Goal: Browse casually

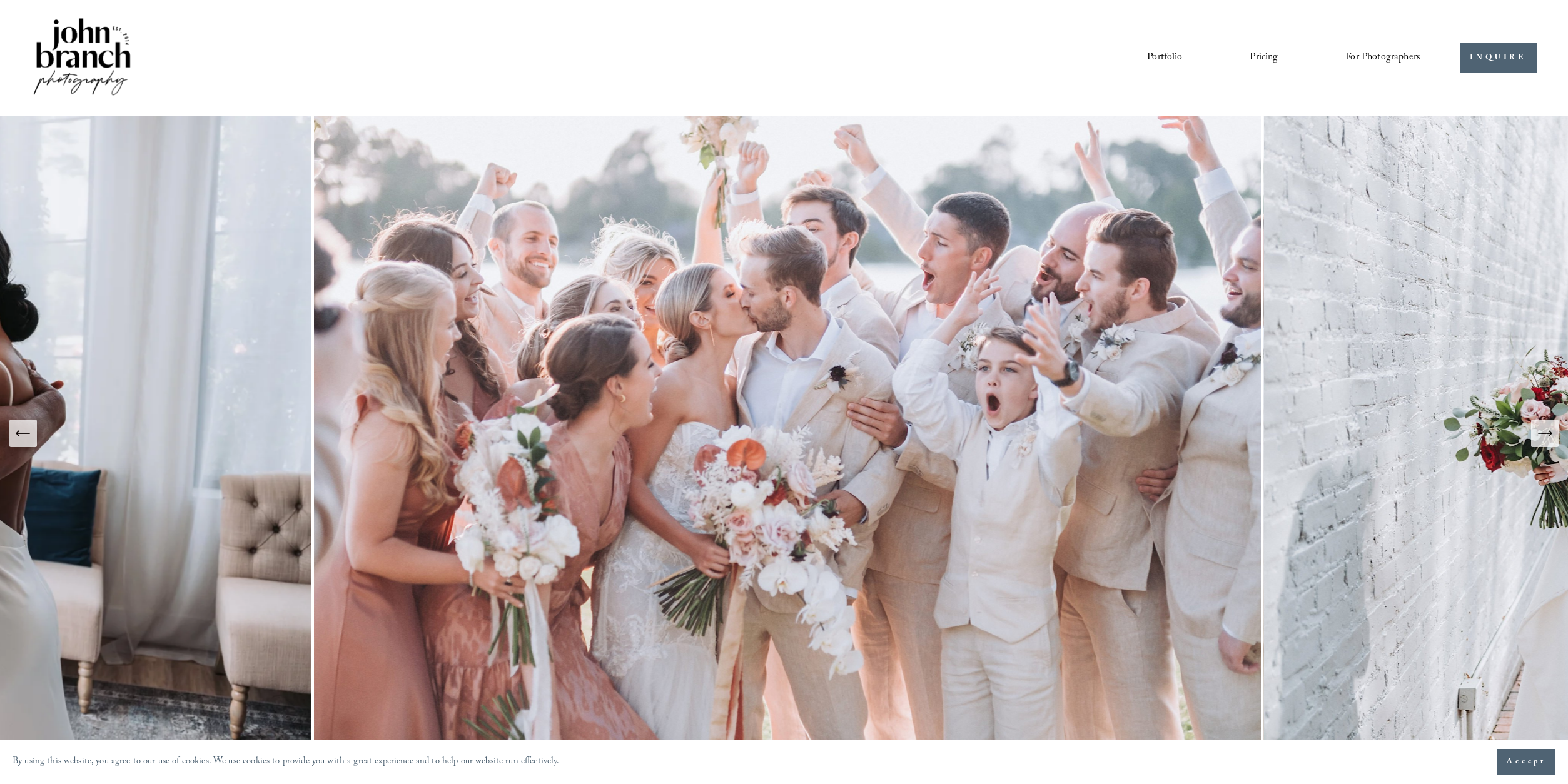
click at [1179, 55] on link "Portfolio" at bounding box center [1164, 57] width 35 height 21
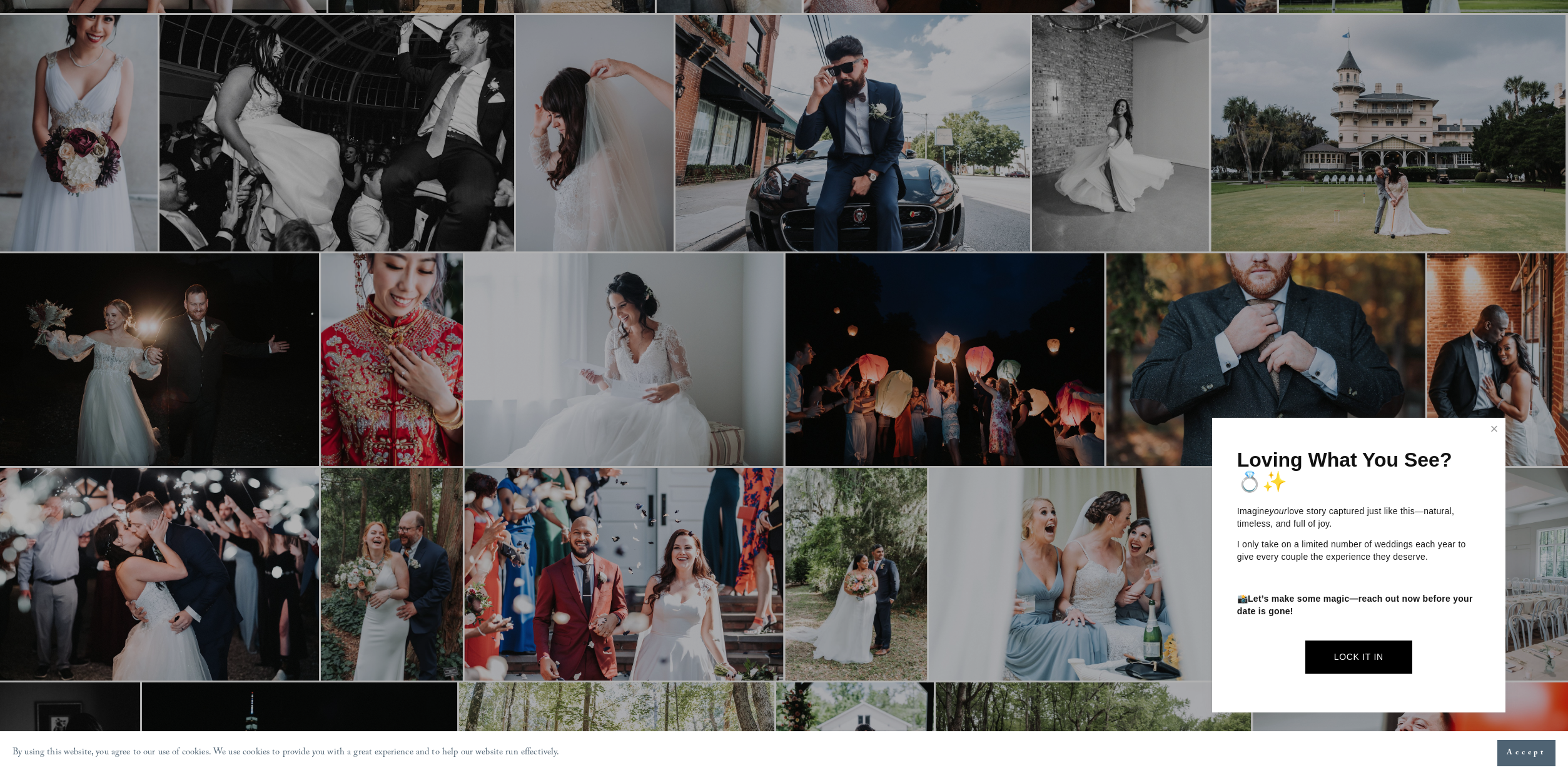
scroll to position [790, 0]
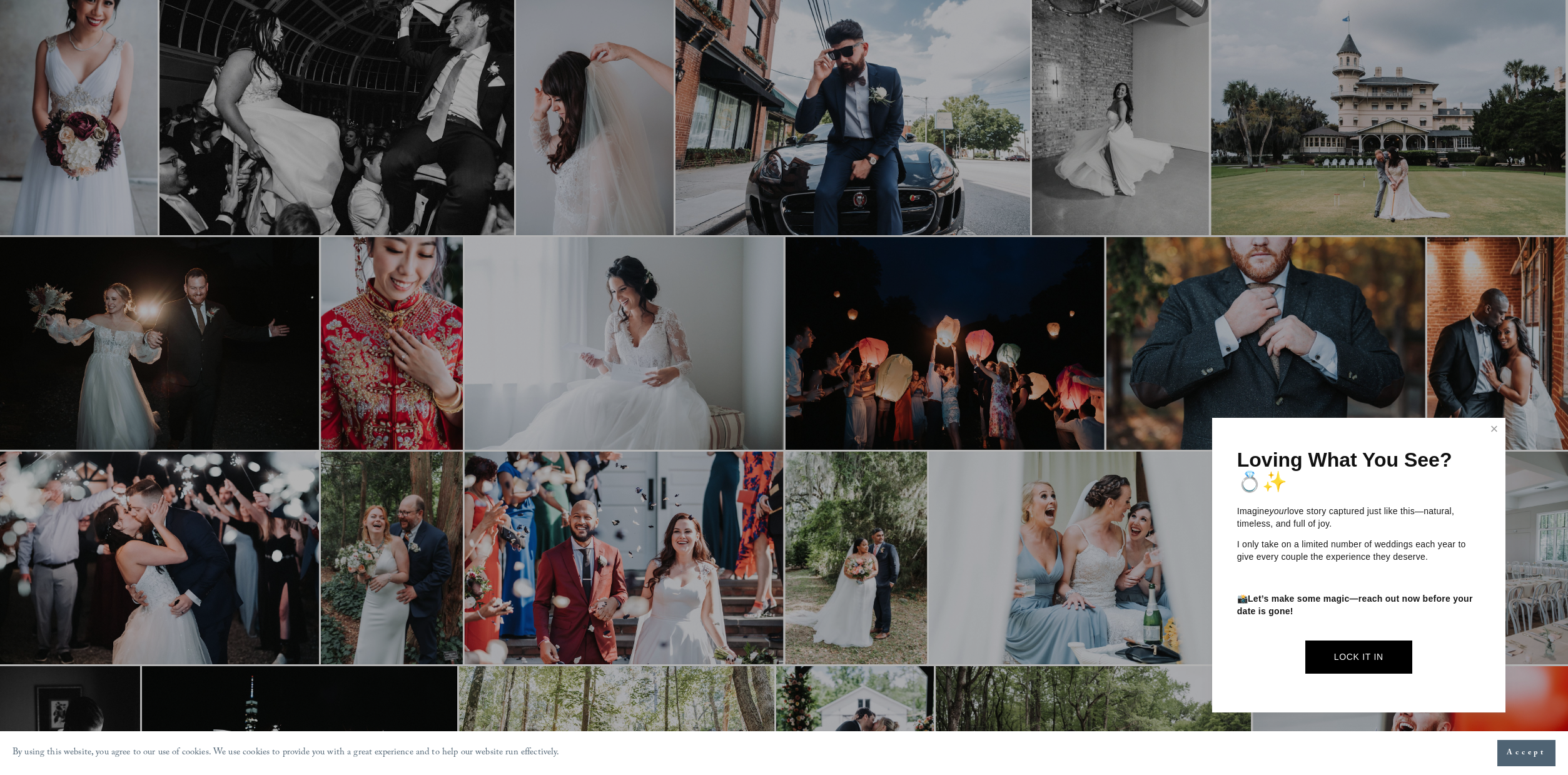
click at [691, 351] on div at bounding box center [784, 388] width 1568 height 775
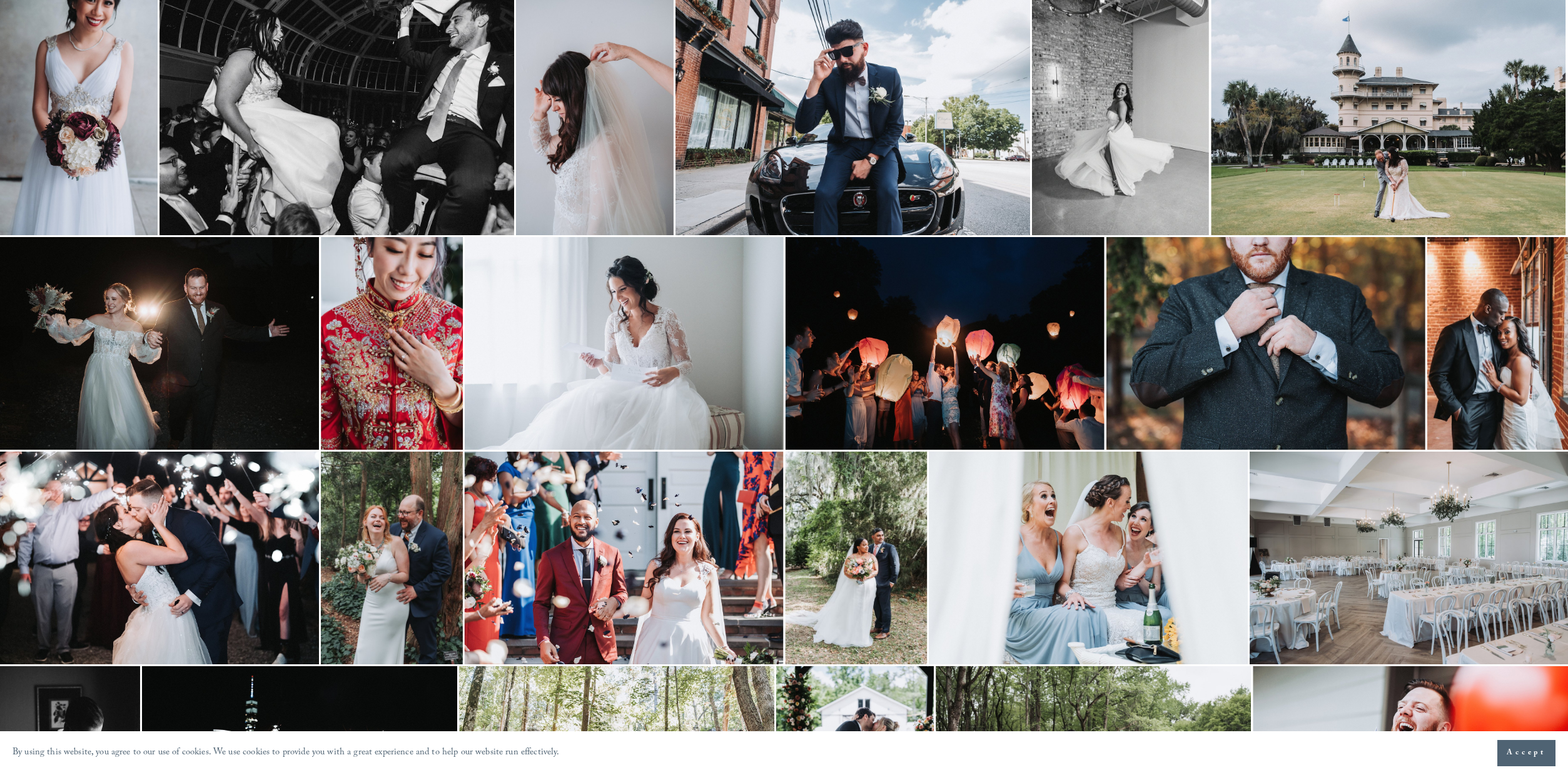
click at [693, 357] on img at bounding box center [624, 343] width 319 height 213
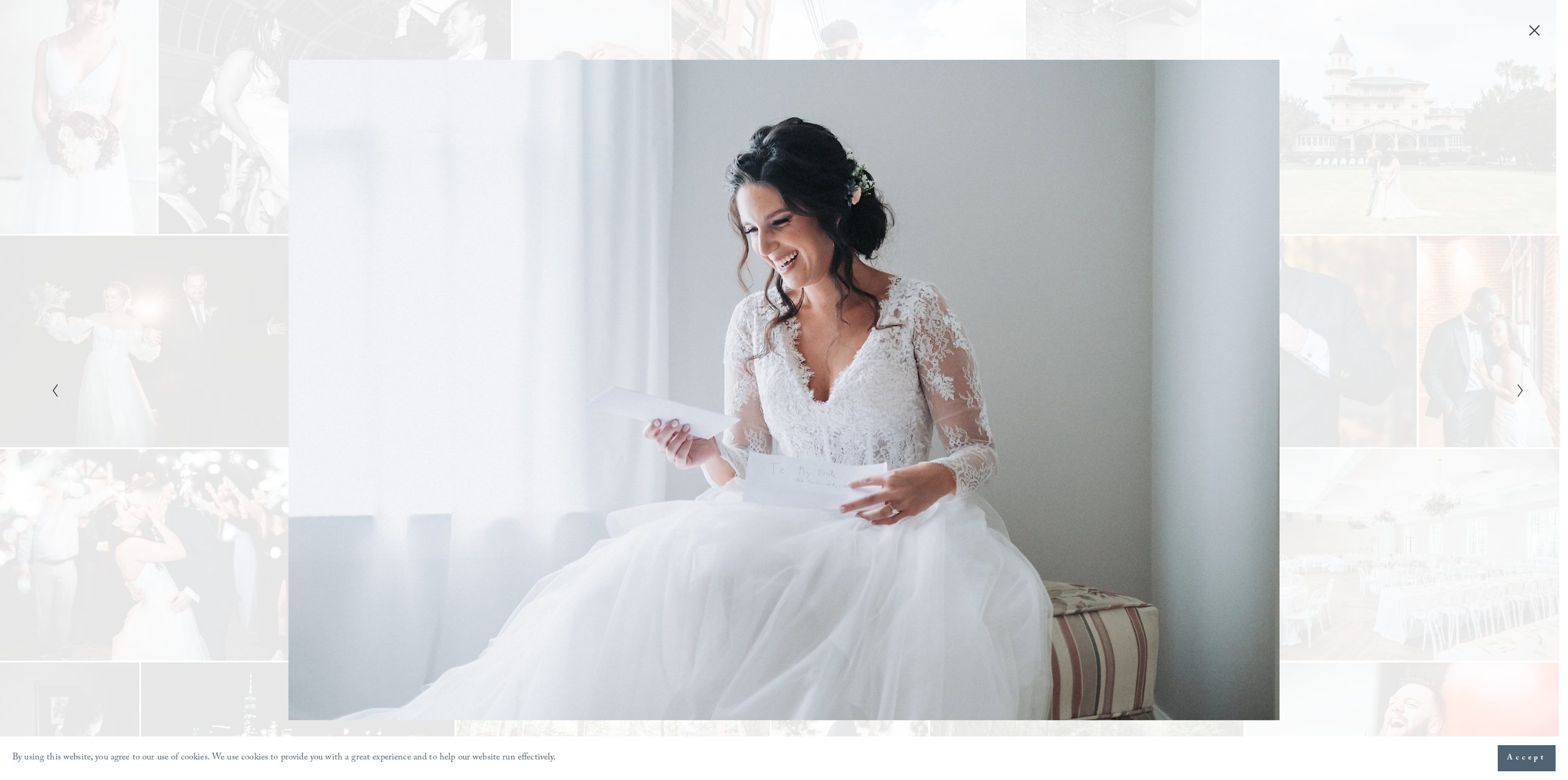
click at [1535, 26] on icon "Close" at bounding box center [1534, 30] width 12 height 12
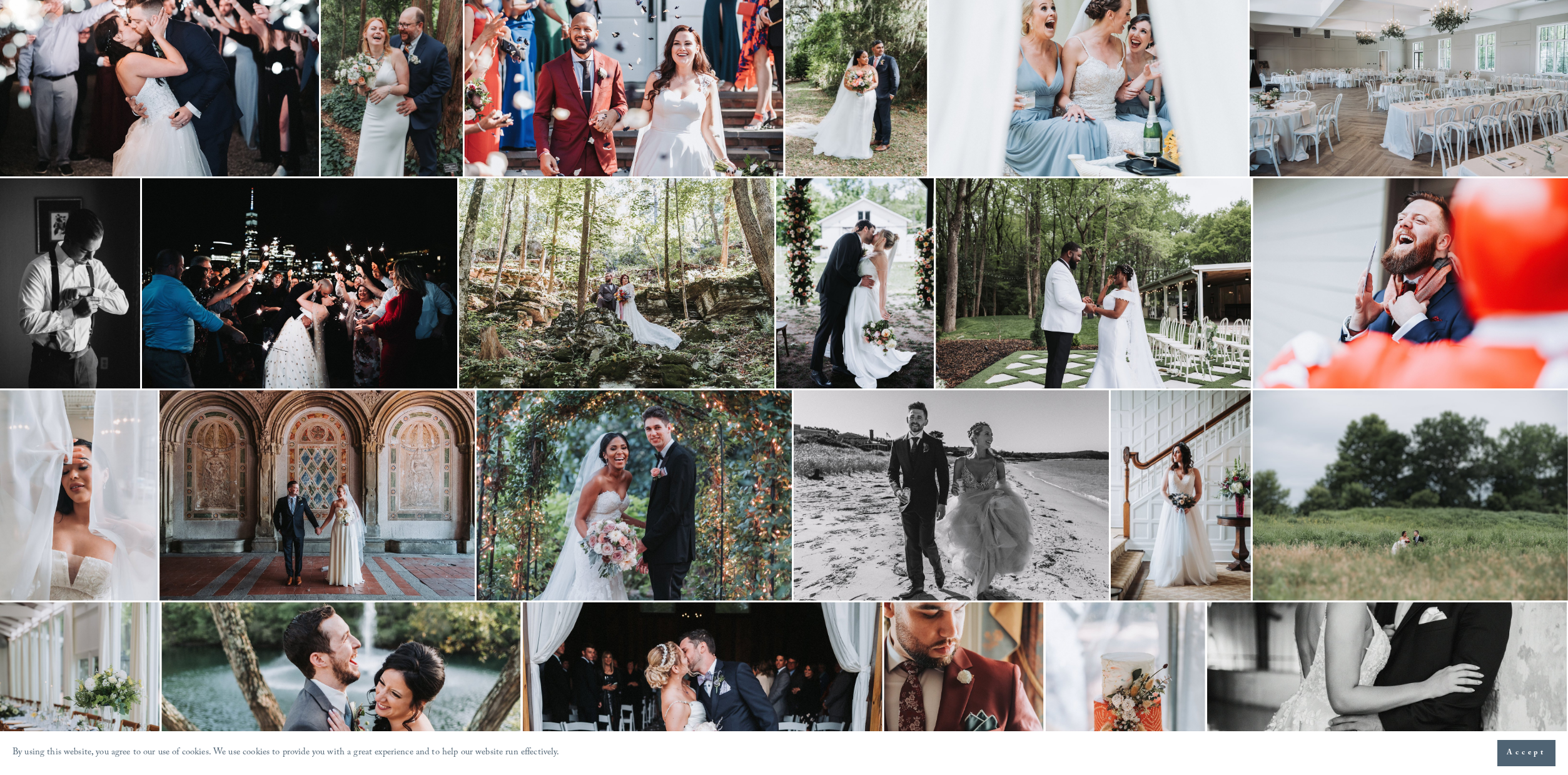
scroll to position [1464, 0]
